Goal: Transaction & Acquisition: Purchase product/service

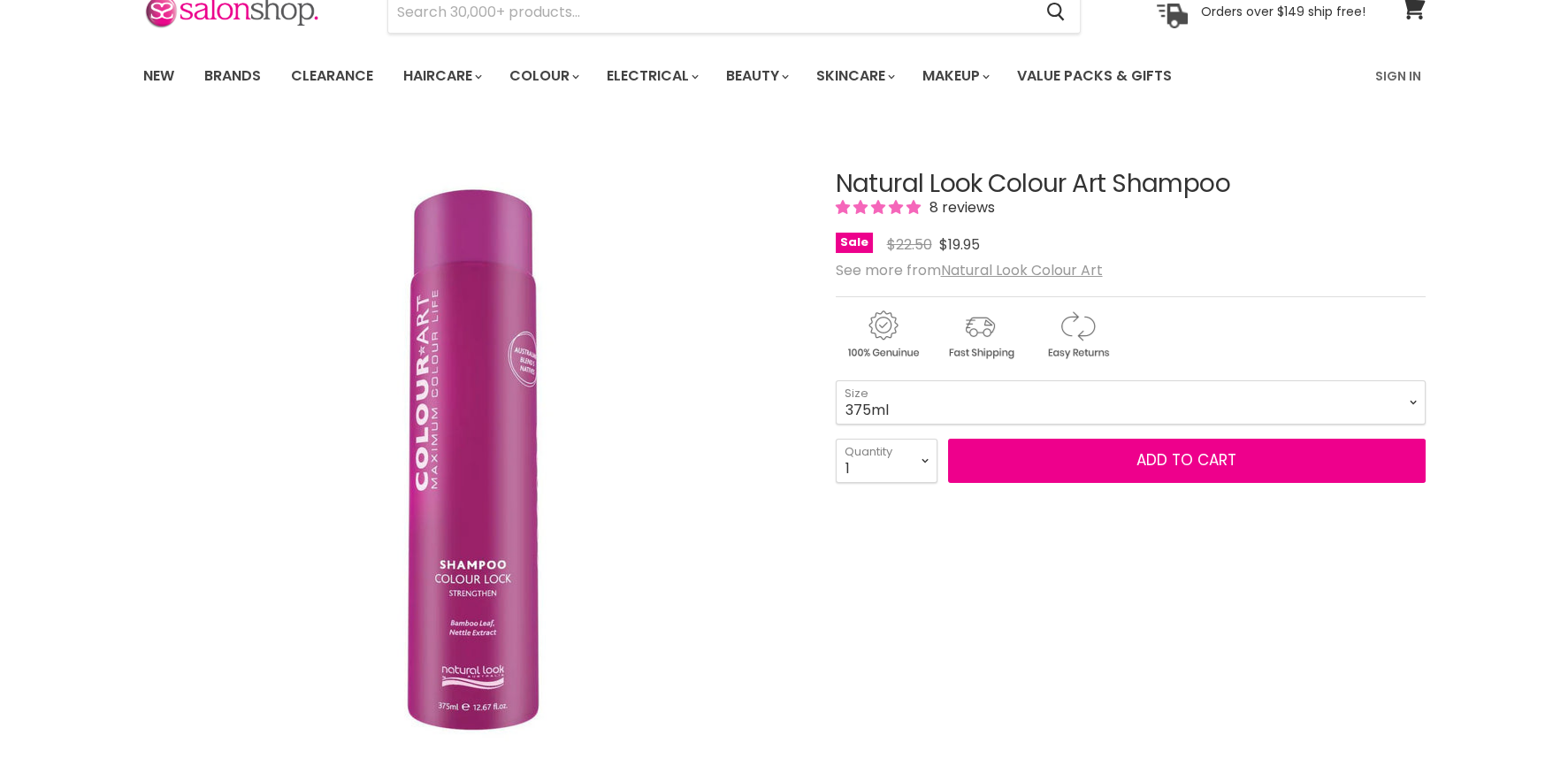
scroll to position [88, 0]
click at [1026, 408] on select "375ml 1 Litre" at bounding box center [1131, 401] width 590 height 44
click at [836, 380] on select "375ml 1 Litre" at bounding box center [1131, 401] width 590 height 44
select select "1 Litre"
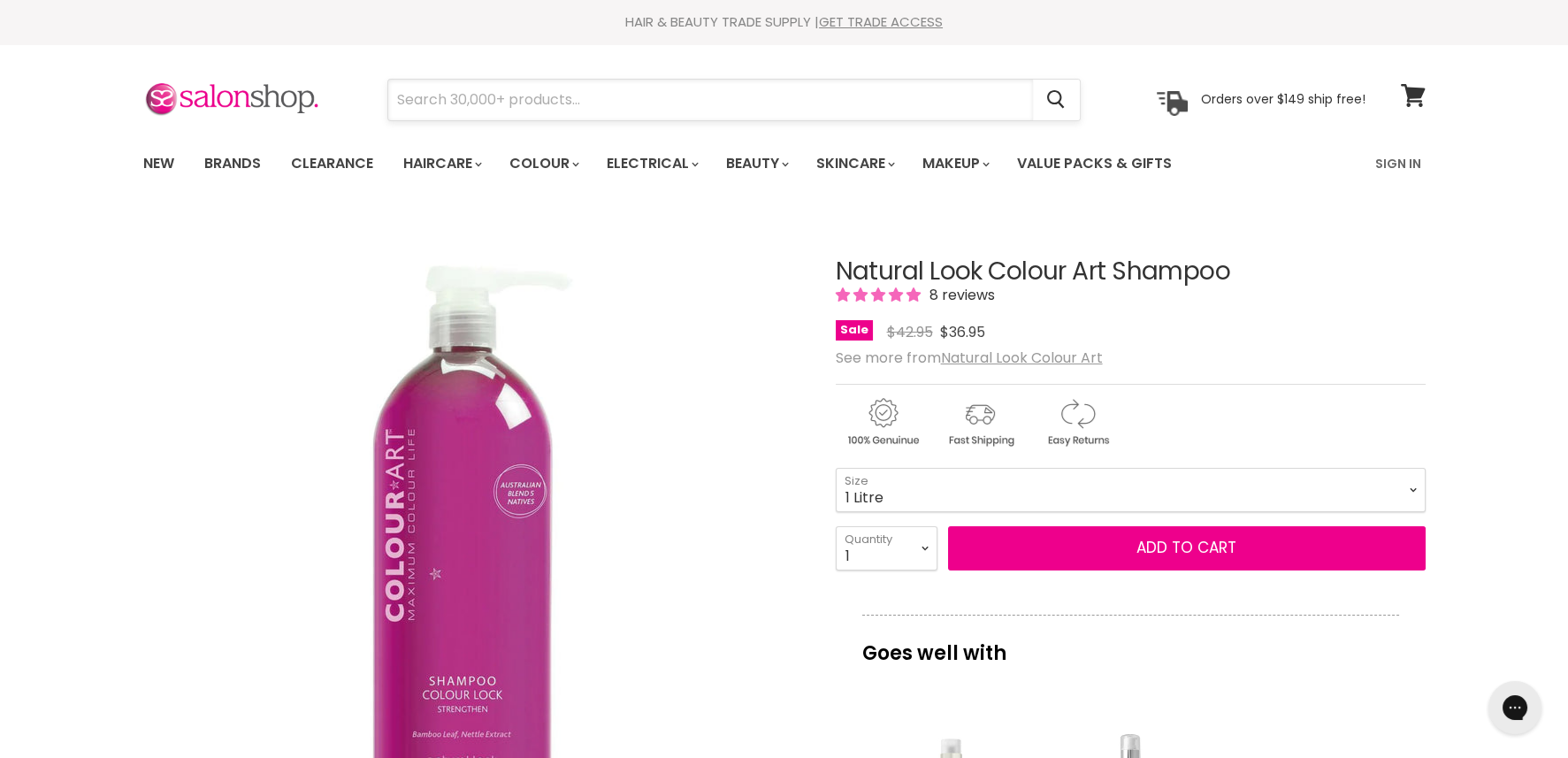
click at [511, 109] on input "Search" at bounding box center [711, 100] width 645 height 41
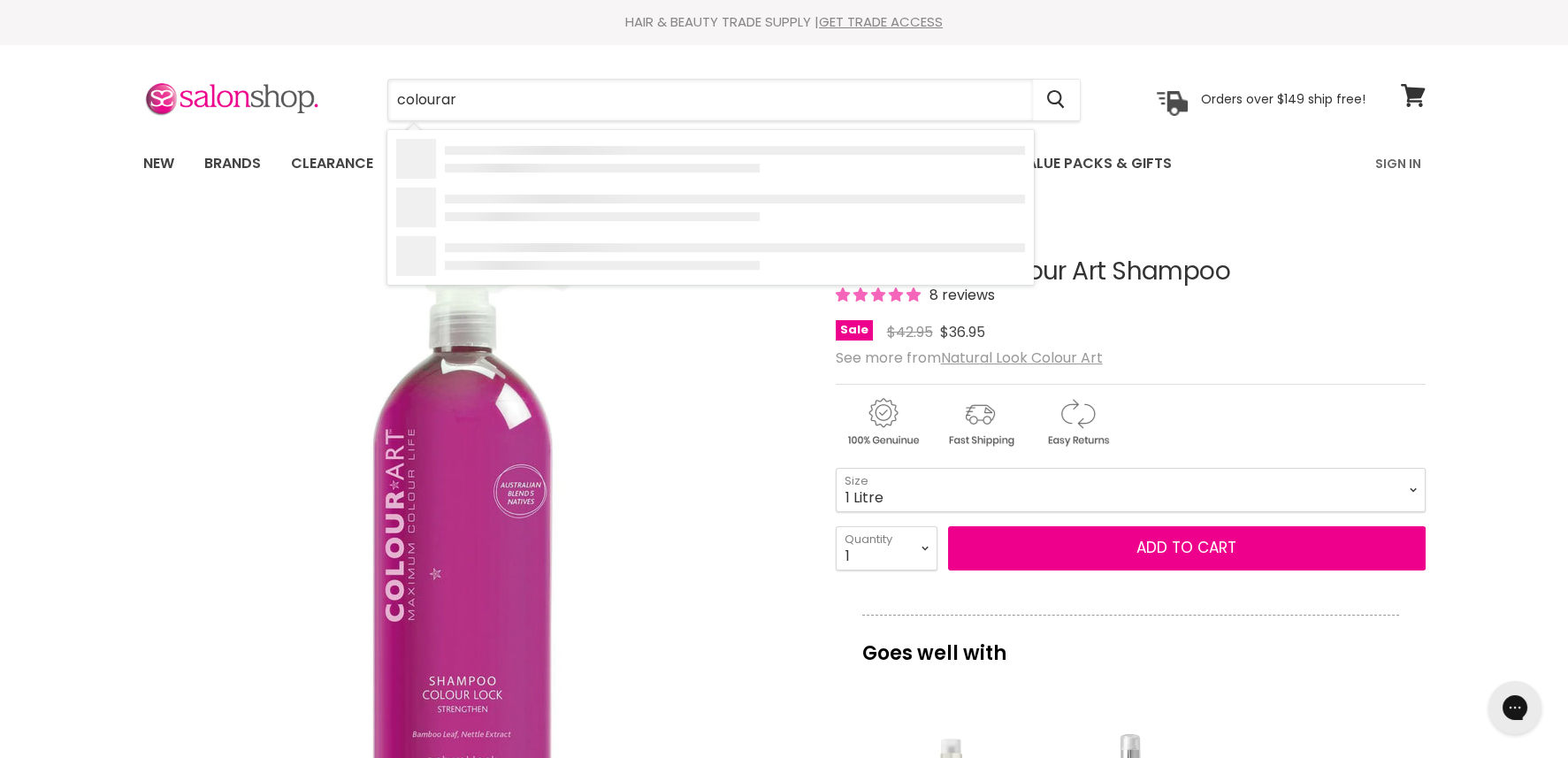
type input "colourart"
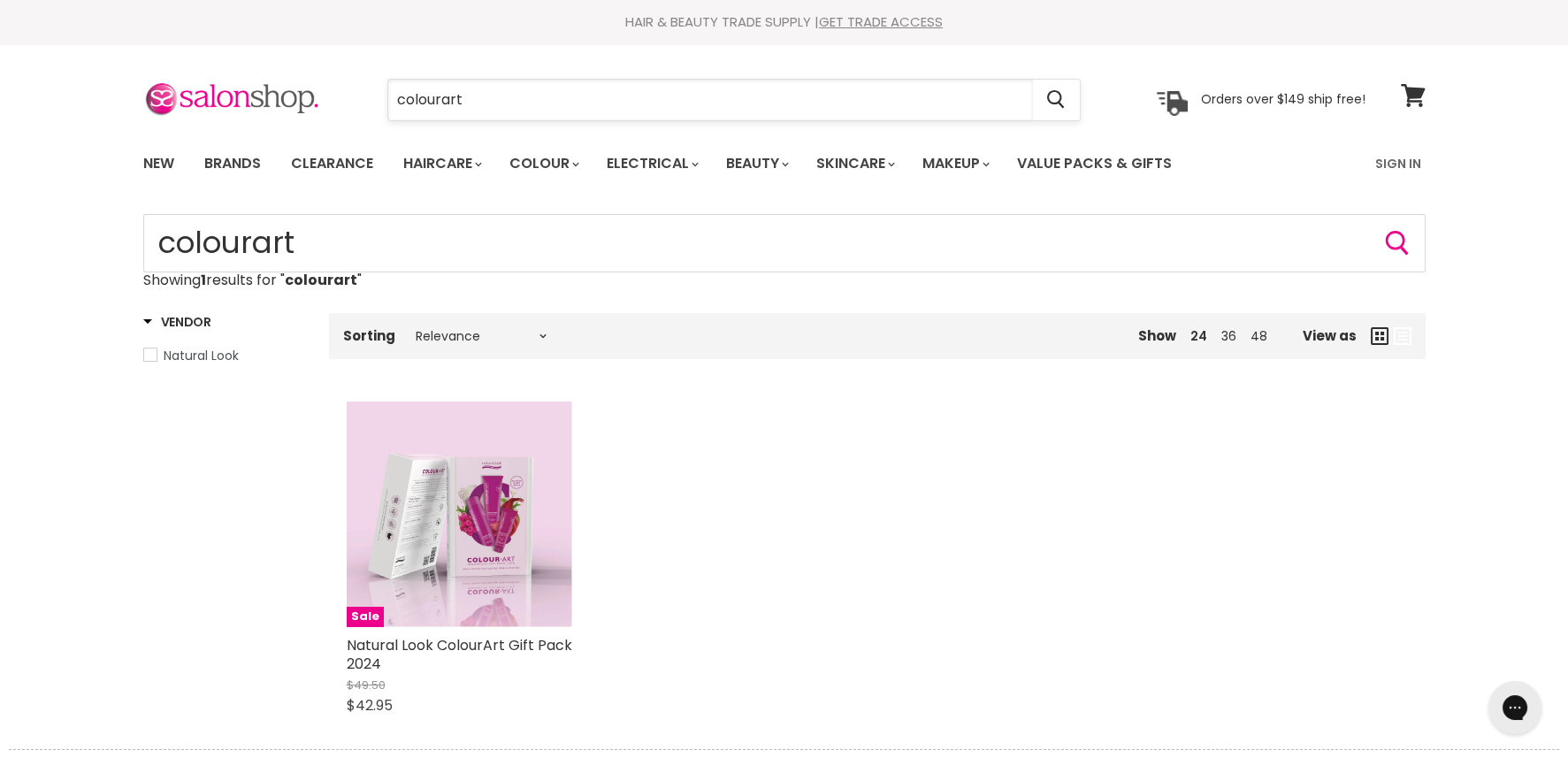
click at [440, 96] on input "colourart" at bounding box center [711, 100] width 645 height 41
type input "colour art"
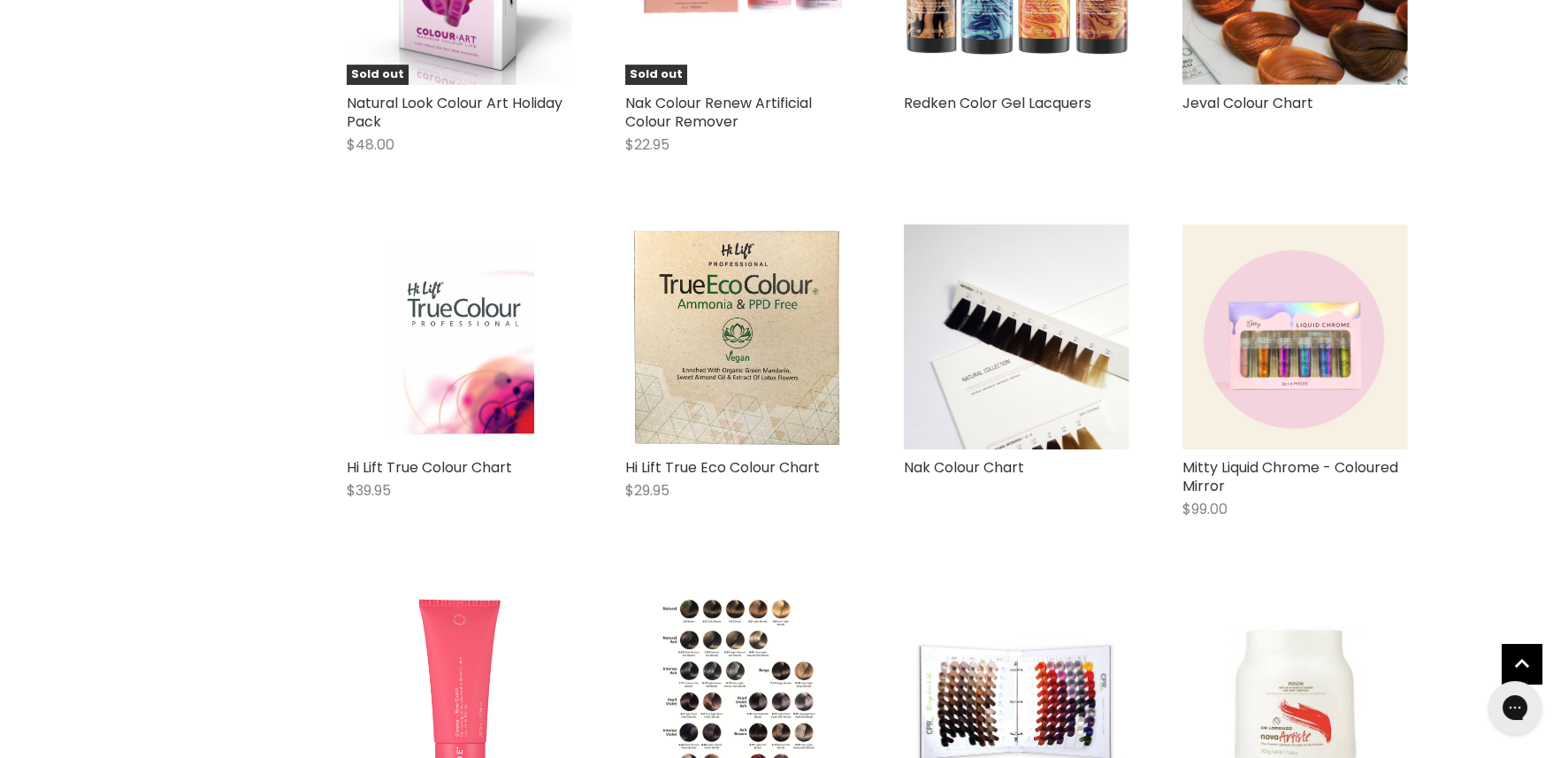
scroll to position [2034, 0]
